Goal: Information Seeking & Learning: Learn about a topic

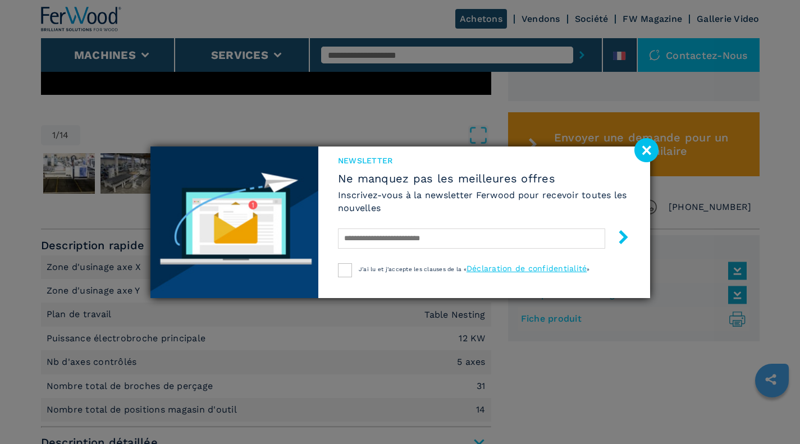
scroll to position [587, 0]
click at [652, 154] on image at bounding box center [646, 150] width 24 height 24
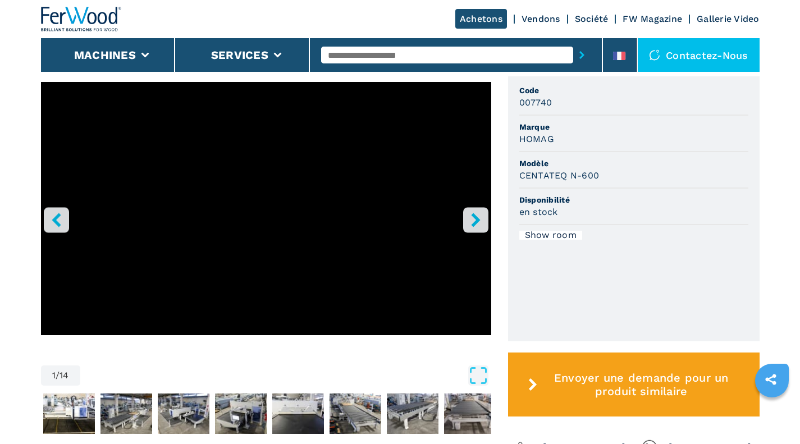
scroll to position [359, 0]
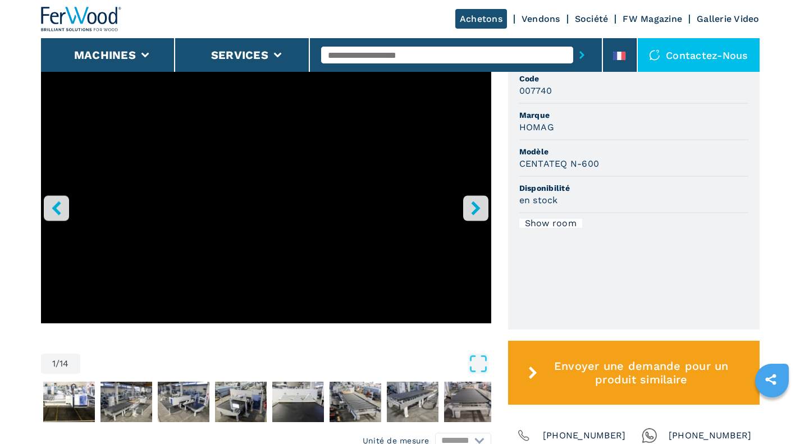
click at [472, 206] on icon "right-button" at bounding box center [476, 208] width 14 height 14
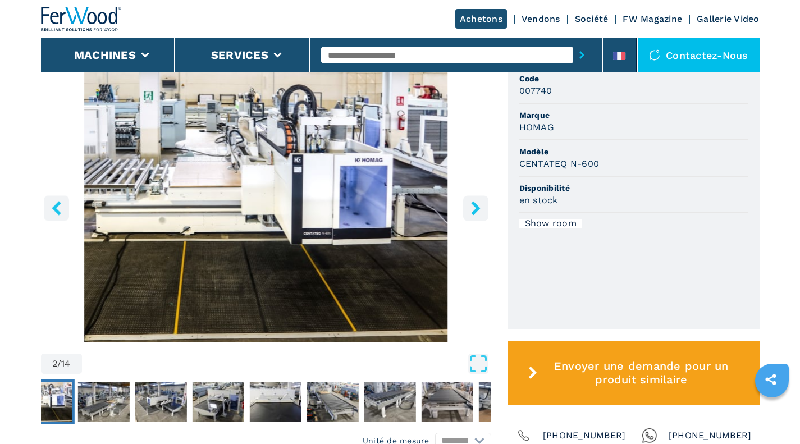
click at [471, 209] on icon "right-button" at bounding box center [476, 208] width 14 height 14
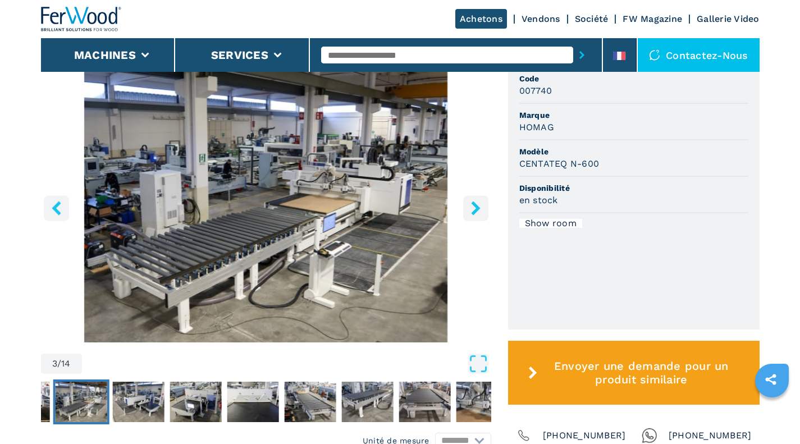
click at [474, 205] on icon "right-button" at bounding box center [475, 208] width 9 height 14
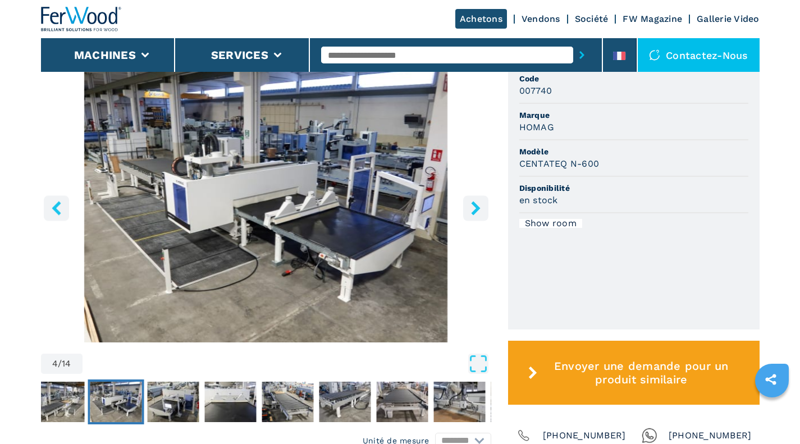
click at [475, 211] on icon "right-button" at bounding box center [475, 208] width 9 height 14
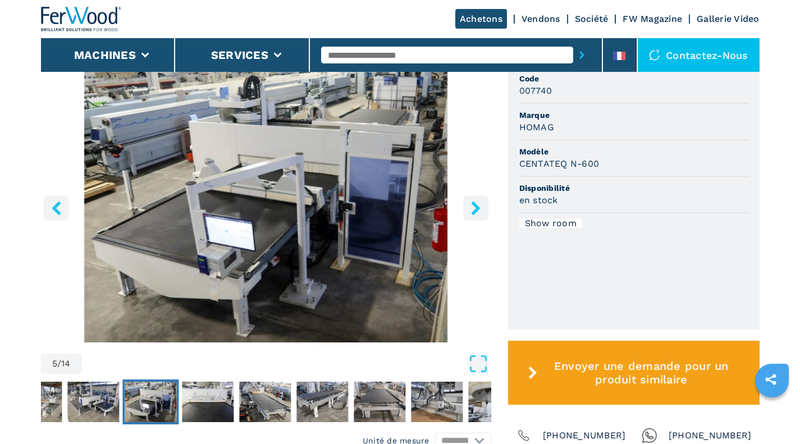
click at [462, 207] on img "Go to Slide 5" at bounding box center [266, 206] width 450 height 272
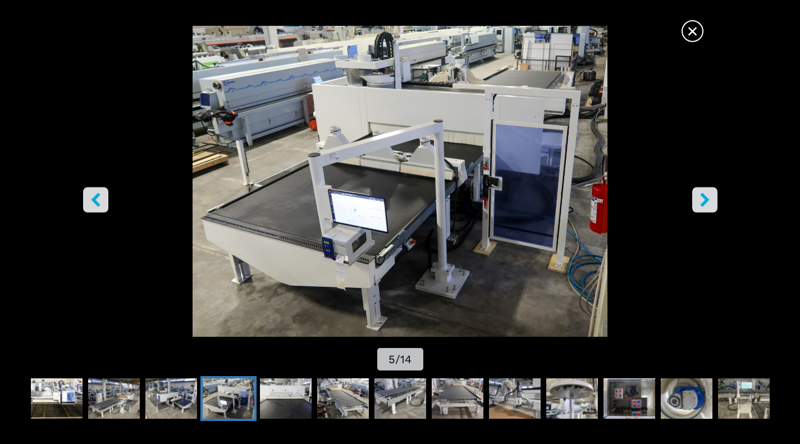
click at [701, 204] on icon "right-button" at bounding box center [704, 200] width 9 height 14
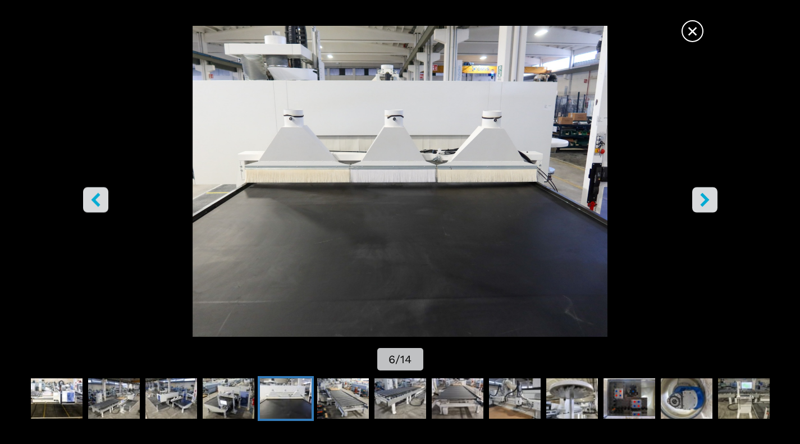
click at [696, 202] on button "right-button" at bounding box center [704, 199] width 25 height 25
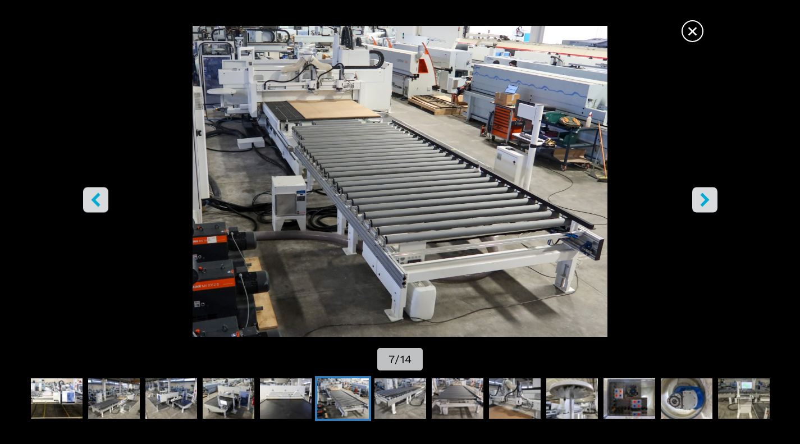
click at [688, 193] on img "Go to Slide 7" at bounding box center [400, 181] width 720 height 311
click at [691, 194] on img "Go to Slide 7" at bounding box center [400, 181] width 720 height 311
click at [698, 198] on icon "right-button" at bounding box center [705, 200] width 14 height 14
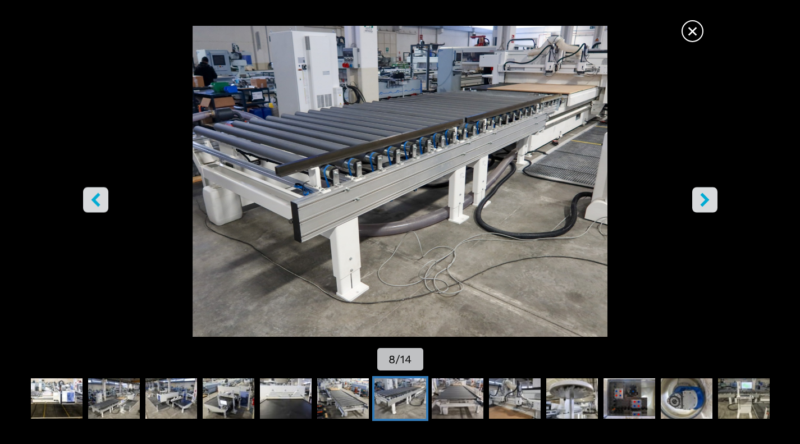
click at [700, 201] on icon "right-button" at bounding box center [705, 200] width 14 height 14
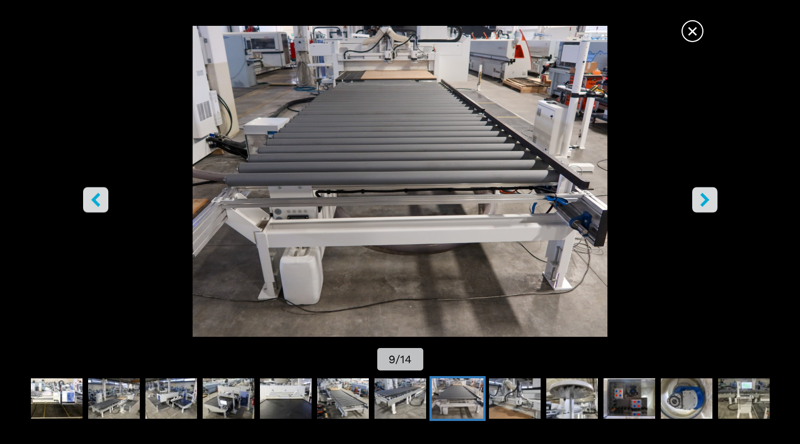
click at [704, 204] on icon "right-button" at bounding box center [705, 200] width 14 height 14
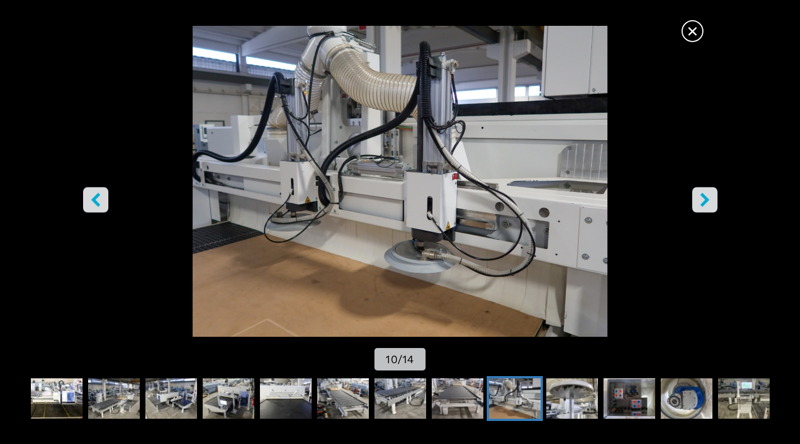
click at [700, 200] on icon "right-button" at bounding box center [705, 200] width 14 height 14
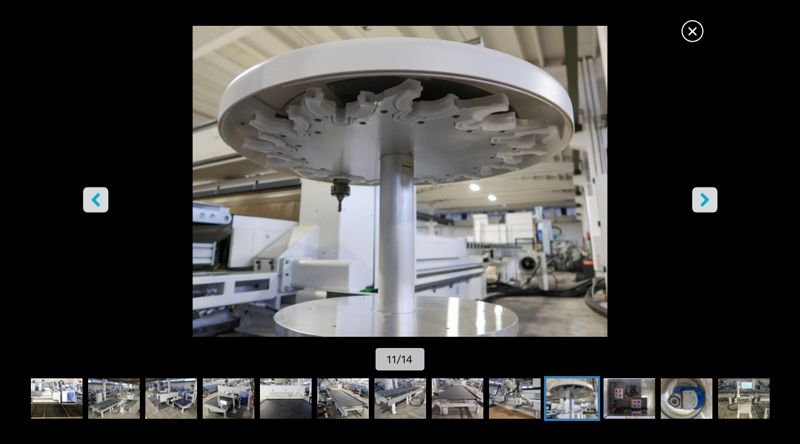
click at [690, 195] on img "Go to Slide 11" at bounding box center [400, 181] width 720 height 311
click at [699, 200] on icon "right-button" at bounding box center [705, 200] width 14 height 14
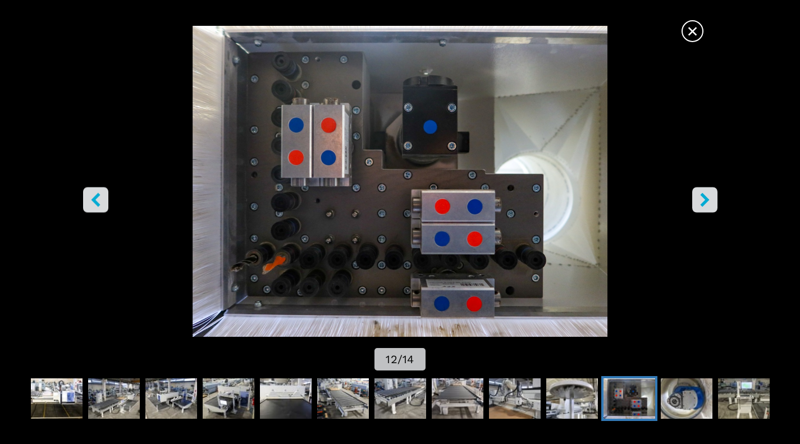
click at [707, 207] on icon "right-button" at bounding box center [705, 200] width 14 height 14
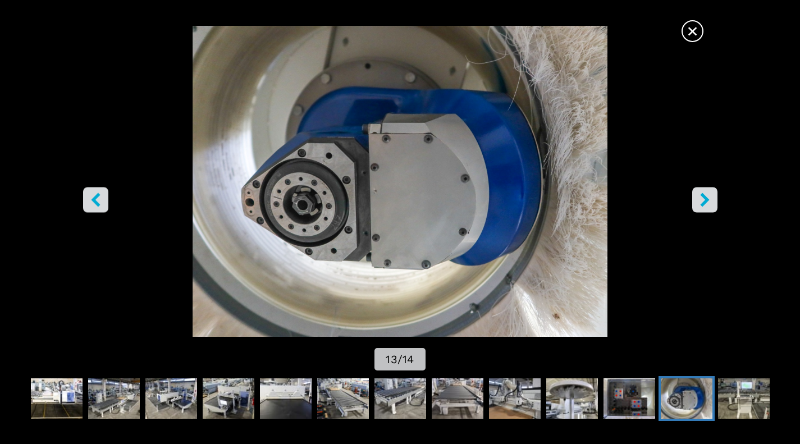
click at [702, 199] on icon "right-button" at bounding box center [705, 200] width 14 height 14
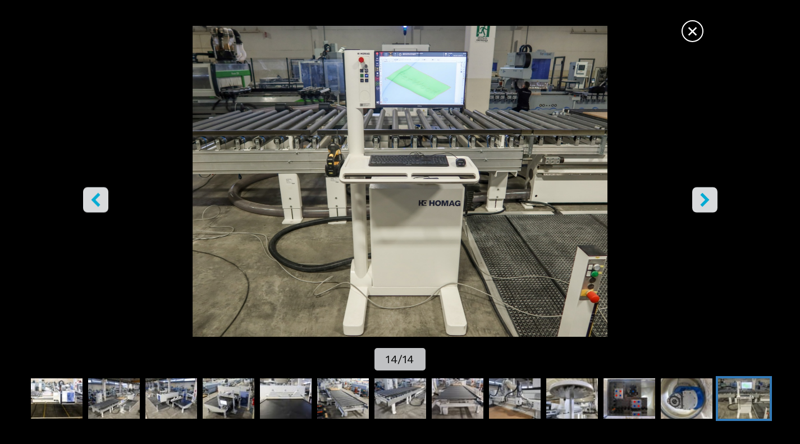
click at [702, 200] on icon "right-button" at bounding box center [705, 200] width 14 height 14
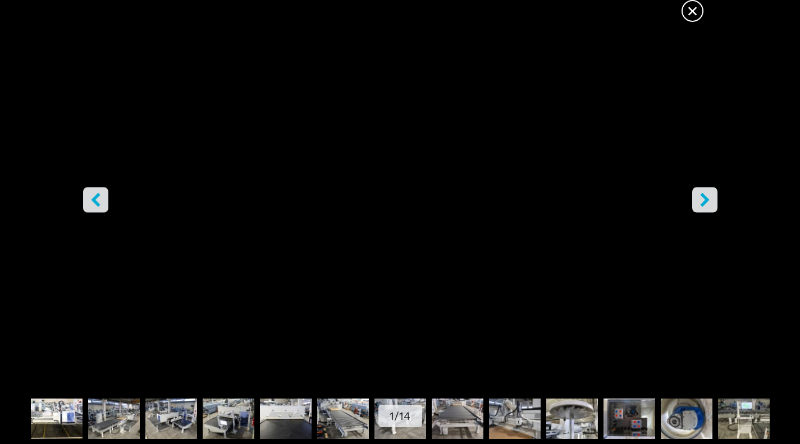
scroll to position [479, 0]
click at [693, 6] on span "×" at bounding box center [693, 9] width 20 height 20
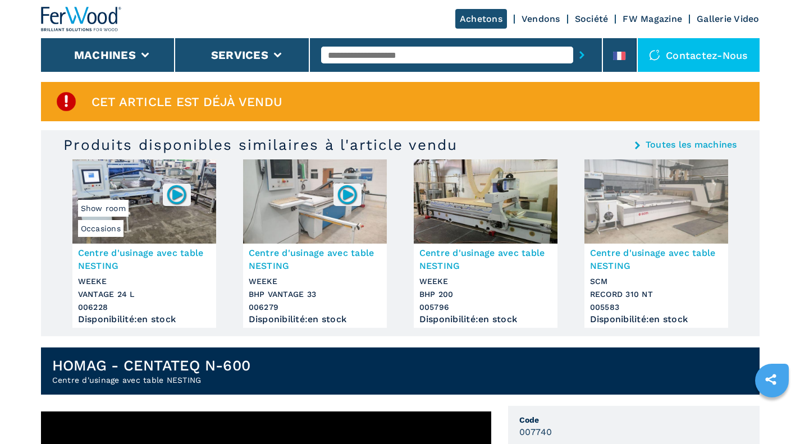
scroll to position [0, 0]
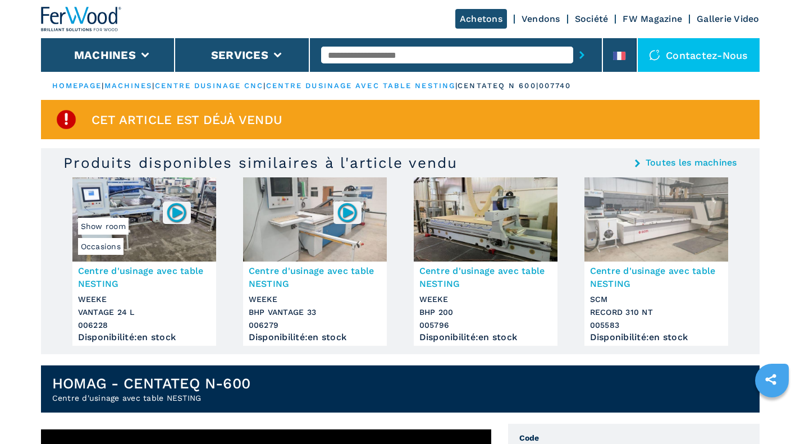
click at [343, 58] on input "text" at bounding box center [447, 55] width 252 height 17
click at [573, 42] on button "submit-button" at bounding box center [581, 55] width 17 height 26
type input "**********"
click at [573, 42] on button "submit-button" at bounding box center [581, 55] width 17 height 26
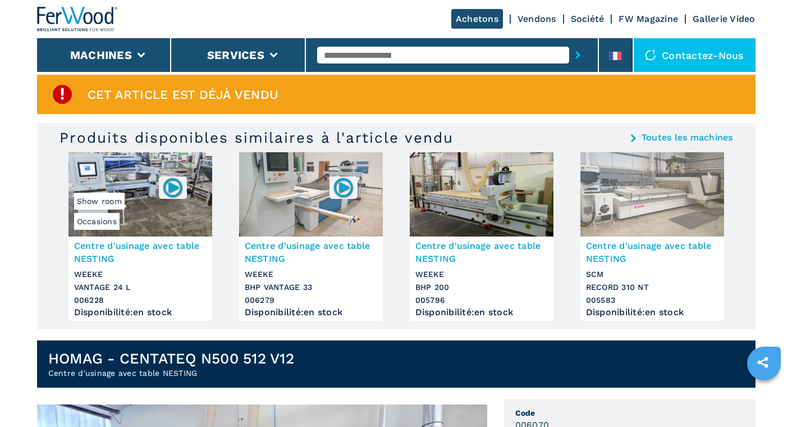
scroll to position [24, 0]
